Goal: Information Seeking & Learning: Learn about a topic

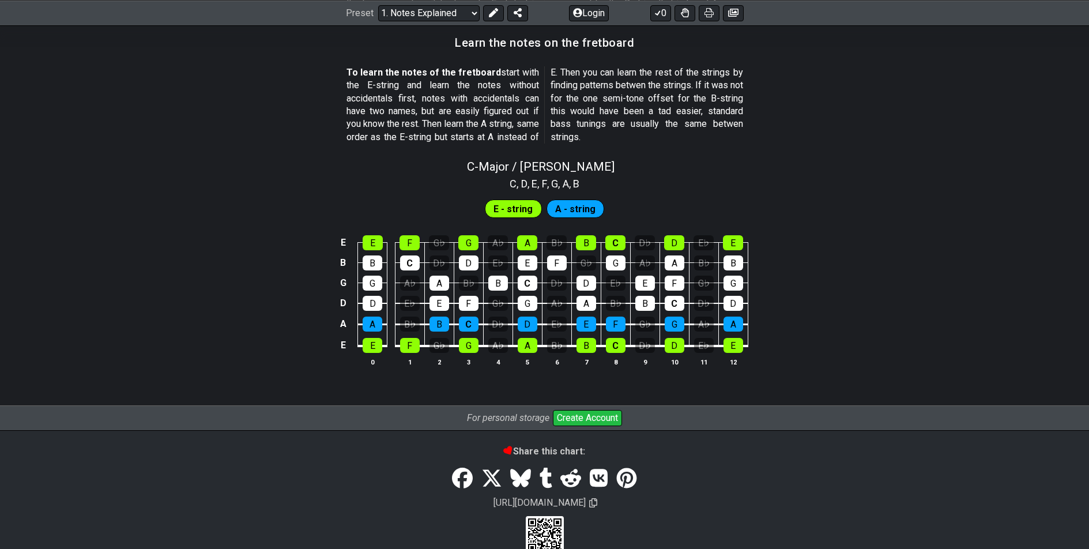
scroll to position [1055, 0]
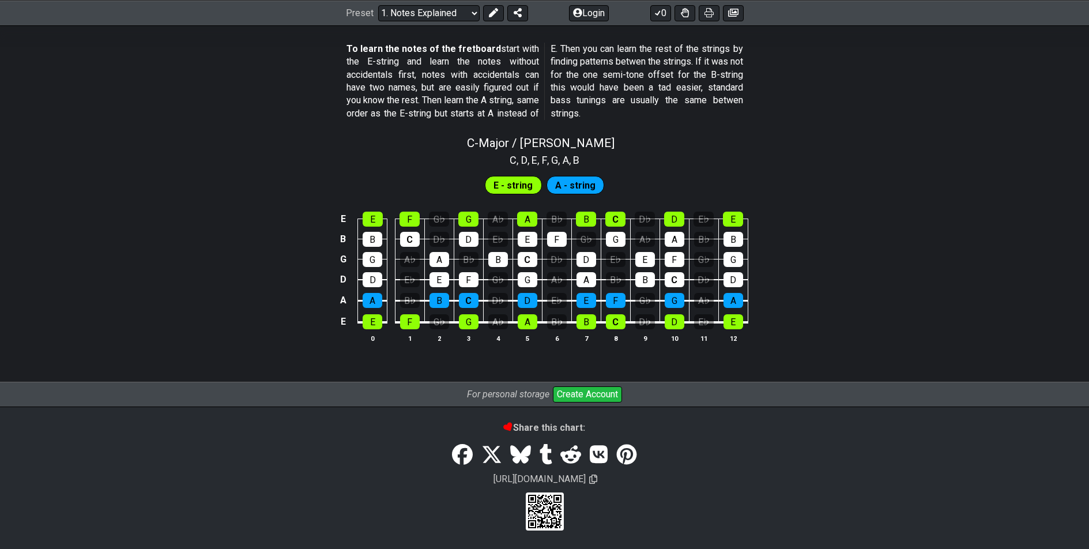
click at [537, 255] on td "C" at bounding box center [527, 249] width 29 height 20
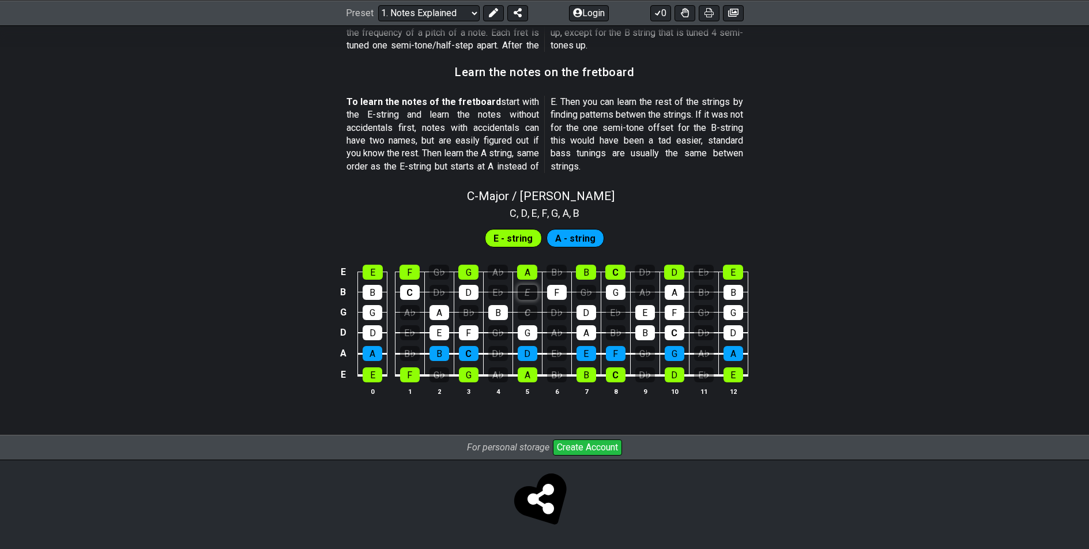
click at [535, 292] on div "E" at bounding box center [528, 292] width 20 height 15
click at [518, 236] on span "E - string" at bounding box center [513, 238] width 39 height 17
click at [578, 238] on span "A - string" at bounding box center [575, 238] width 40 height 17
click at [498, 311] on div "B" at bounding box center [498, 312] width 20 height 15
click at [500, 314] on div "B" at bounding box center [498, 312] width 20 height 15
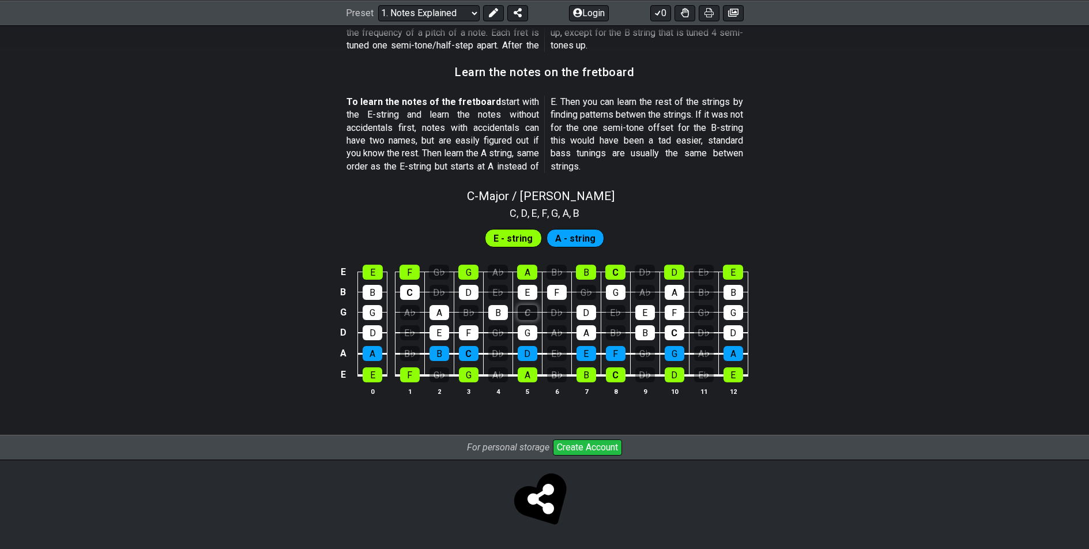
click at [533, 313] on div "C" at bounding box center [528, 312] width 20 height 15
click at [558, 313] on div "D♭" at bounding box center [557, 312] width 20 height 15
click at [522, 314] on div "C" at bounding box center [528, 312] width 20 height 15
click at [554, 313] on div "D♭" at bounding box center [557, 312] width 20 height 15
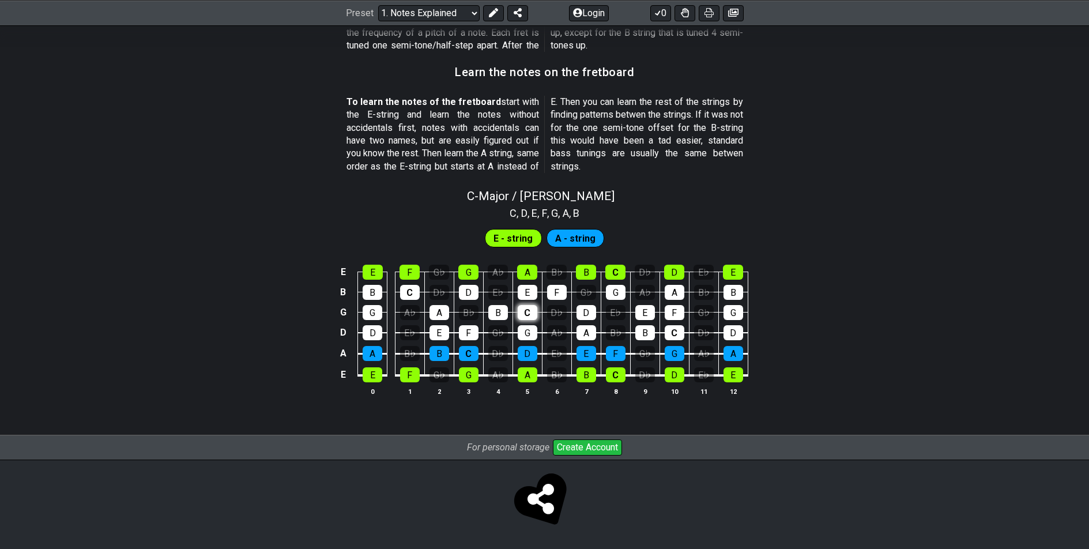
click at [529, 310] on div "C" at bounding box center [528, 312] width 20 height 15
click at [372, 374] on div "E" at bounding box center [373, 374] width 20 height 15
click at [407, 374] on div "F" at bounding box center [410, 374] width 20 height 15
click at [372, 373] on div "E" at bounding box center [373, 374] width 20 height 15
click at [410, 377] on div "F" at bounding box center [410, 374] width 20 height 15
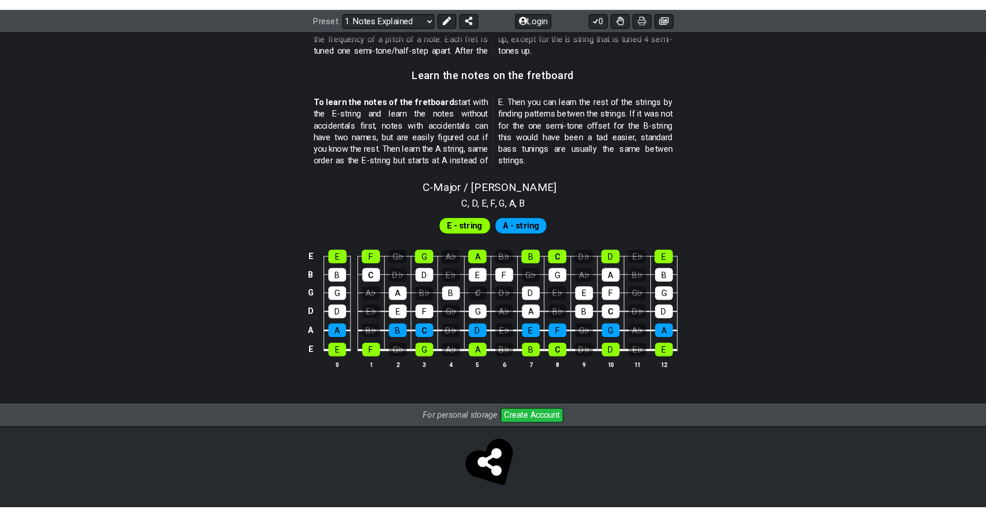
scroll to position [1002, 0]
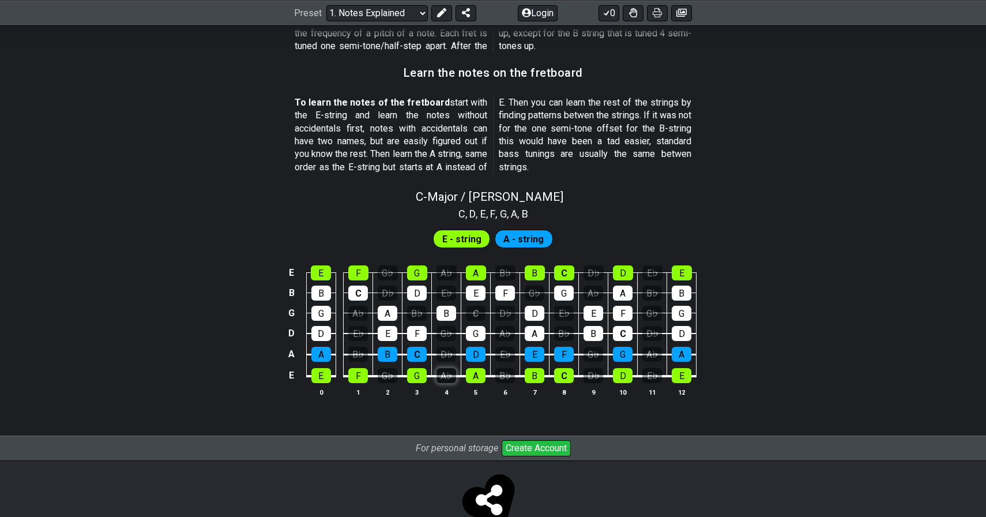
click at [446, 373] on div "A♭" at bounding box center [447, 375] width 20 height 15
click at [509, 373] on div "B♭" at bounding box center [505, 375] width 20 height 15
click at [479, 377] on div "A" at bounding box center [476, 375] width 20 height 15
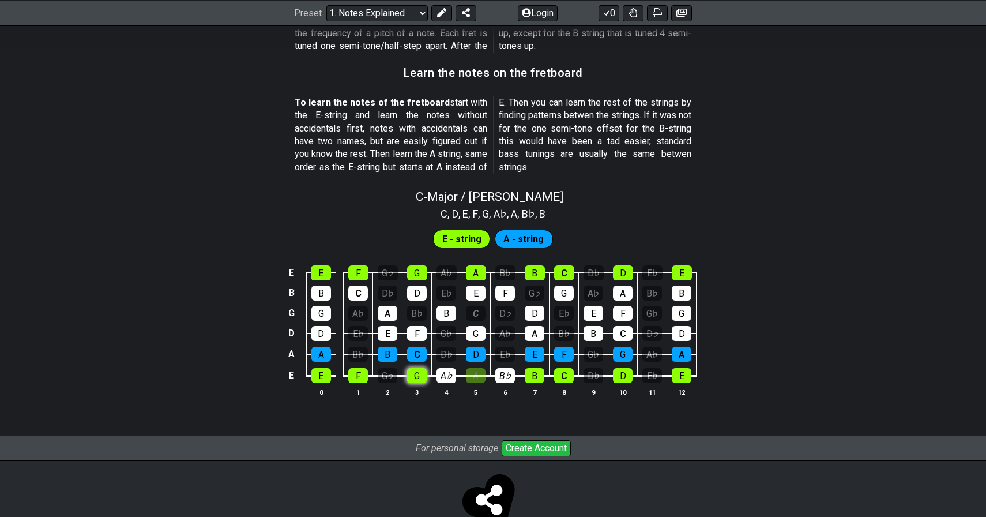
click at [418, 377] on div "G" at bounding box center [417, 375] width 20 height 15
click at [361, 375] on div "F" at bounding box center [358, 375] width 20 height 15
click at [329, 375] on div "E" at bounding box center [321, 375] width 20 height 15
click at [533, 376] on div "B" at bounding box center [535, 375] width 20 height 15
click at [562, 378] on div "C" at bounding box center [564, 375] width 20 height 15
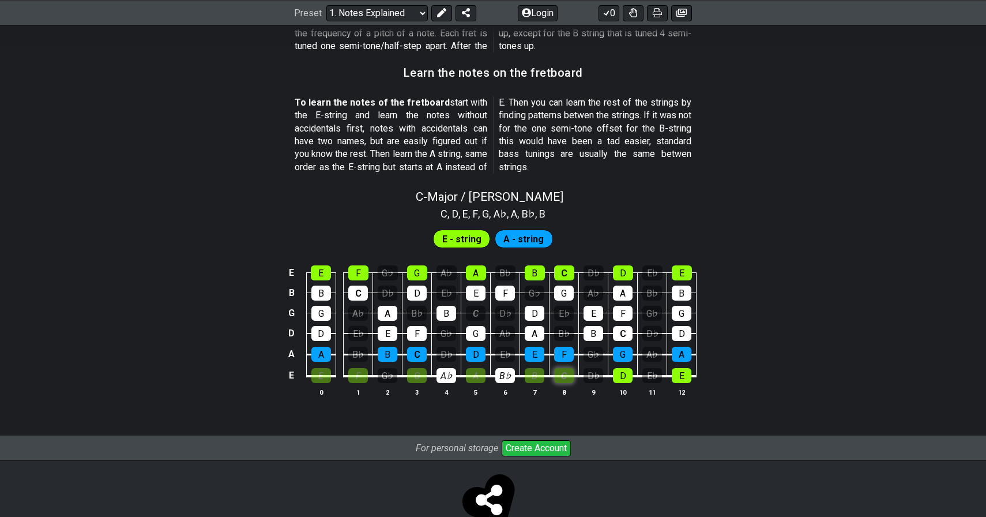
click at [563, 375] on div "C" at bounding box center [564, 375] width 20 height 15
click at [527, 379] on div "B" at bounding box center [535, 375] width 20 height 15
click at [518, 376] on table "E E F G♭ G A♭ A B♭ B C D♭ D E♭ E B B C D♭ D E♭ E F G♭ G A♭ A B♭ B G G A♭ A B♭ B…" at bounding box center [491, 321] width 412 height 136
click at [506, 379] on div "B♭" at bounding box center [505, 375] width 20 height 15
click at [471, 380] on div "A" at bounding box center [476, 375] width 20 height 15
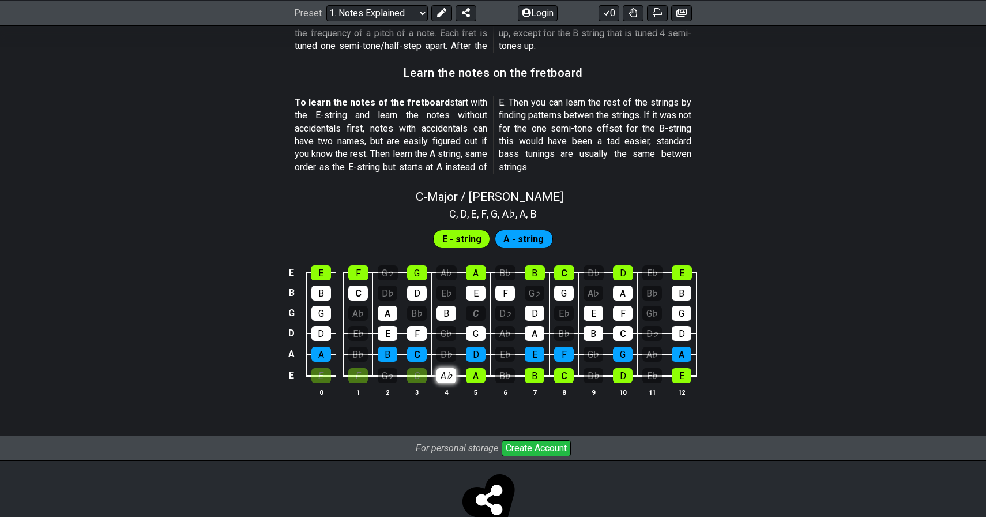
click at [446, 380] on div "A♭" at bounding box center [447, 375] width 20 height 15
click at [424, 378] on div "G" at bounding box center [417, 375] width 20 height 15
click at [358, 378] on div "F" at bounding box center [358, 375] width 20 height 15
click at [324, 381] on div "E" at bounding box center [321, 375] width 20 height 15
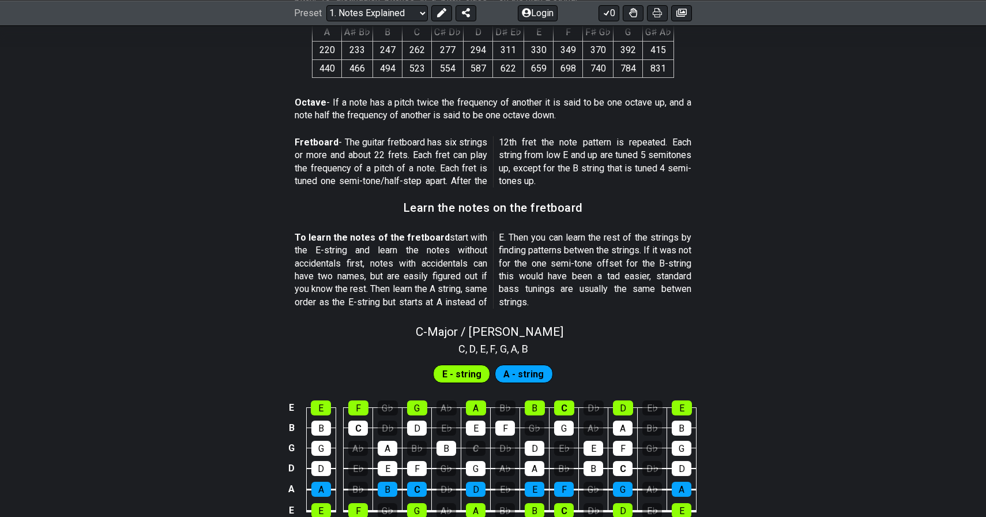
scroll to position [864, 0]
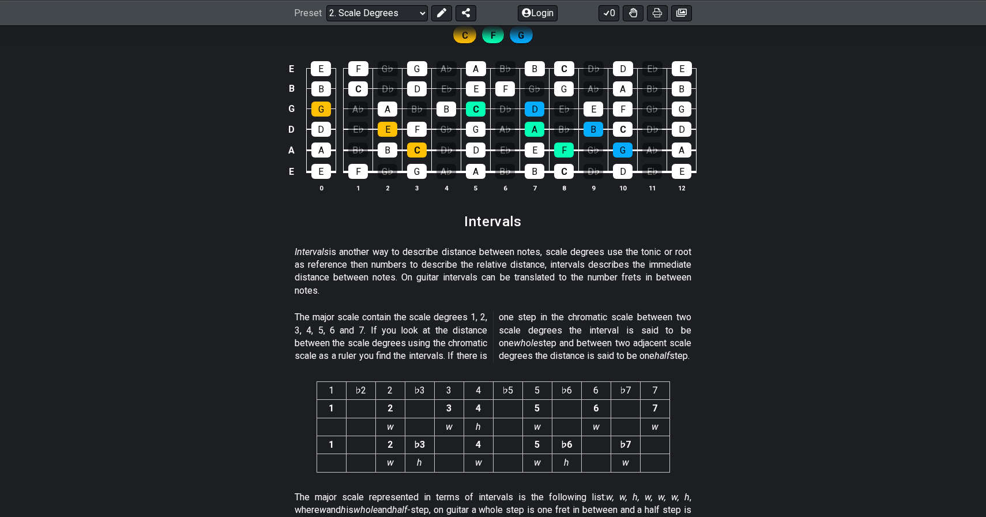
scroll to position [2802, 0]
